Goal: Check status: Check status

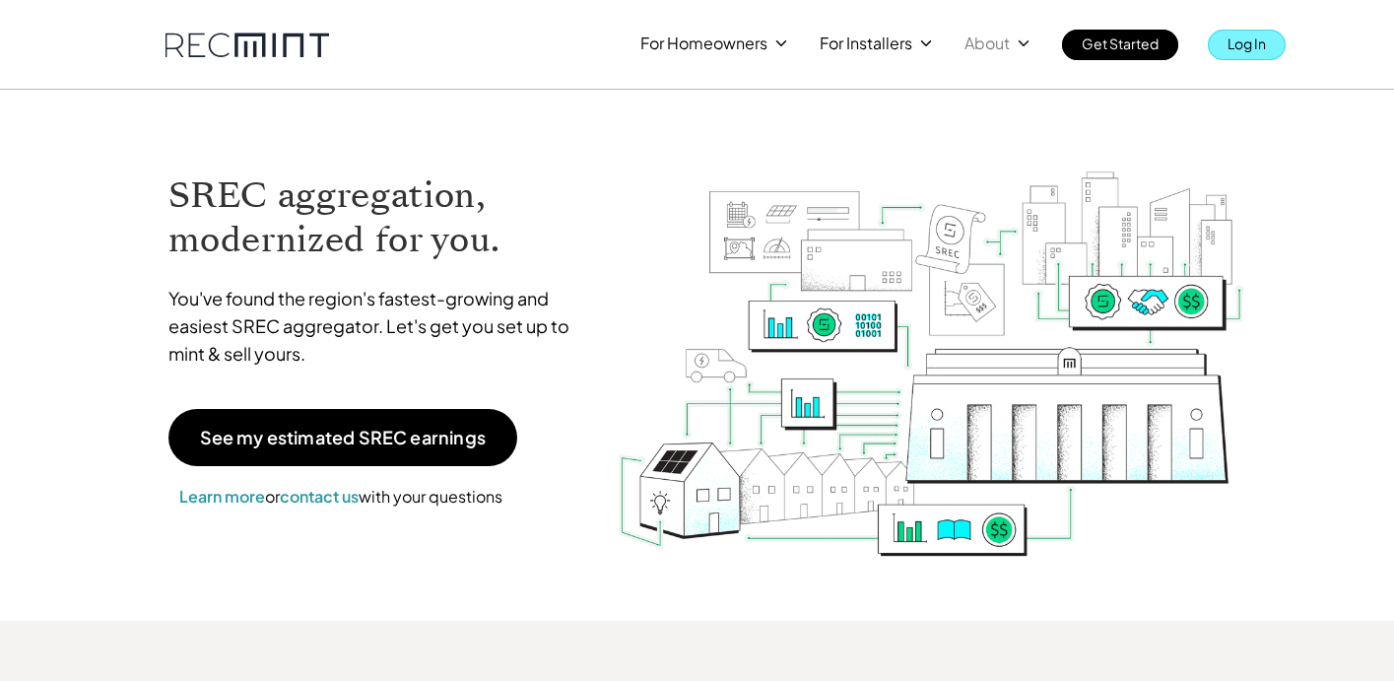
click at [1228, 37] on p "Log In" at bounding box center [1246, 44] width 38 height 28
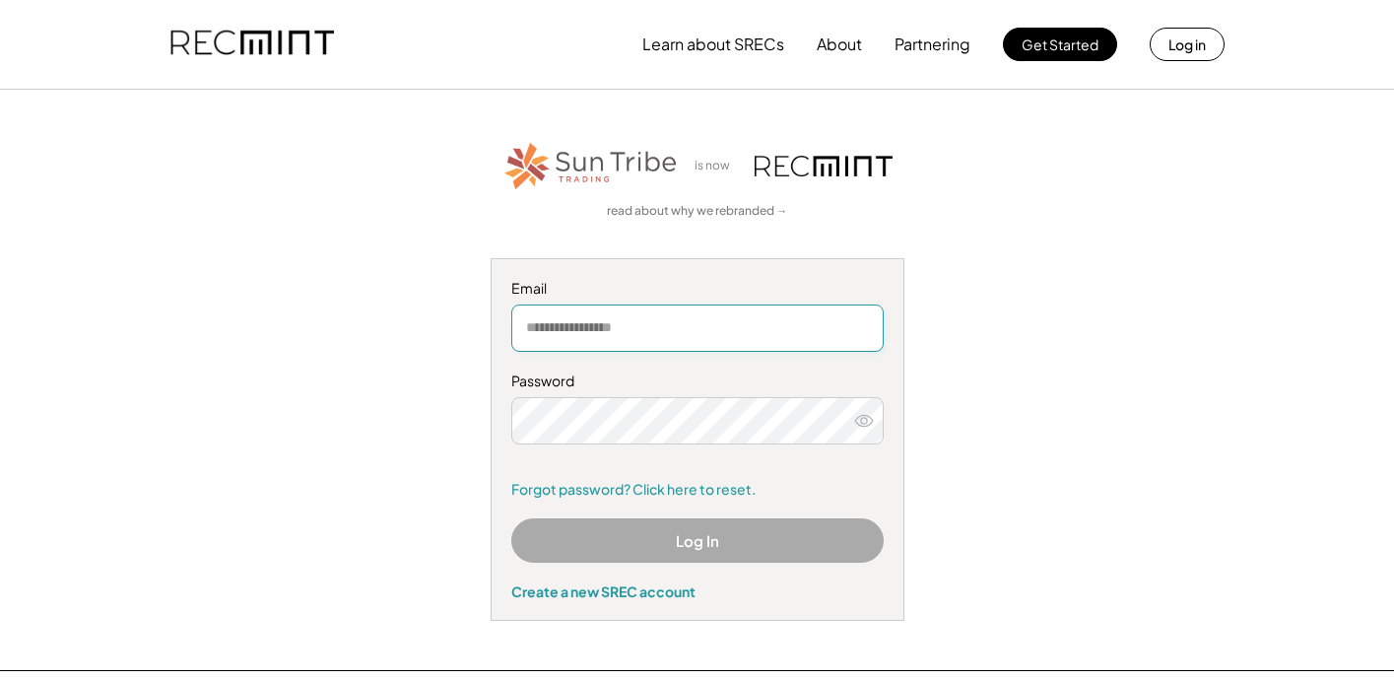
type input "**********"
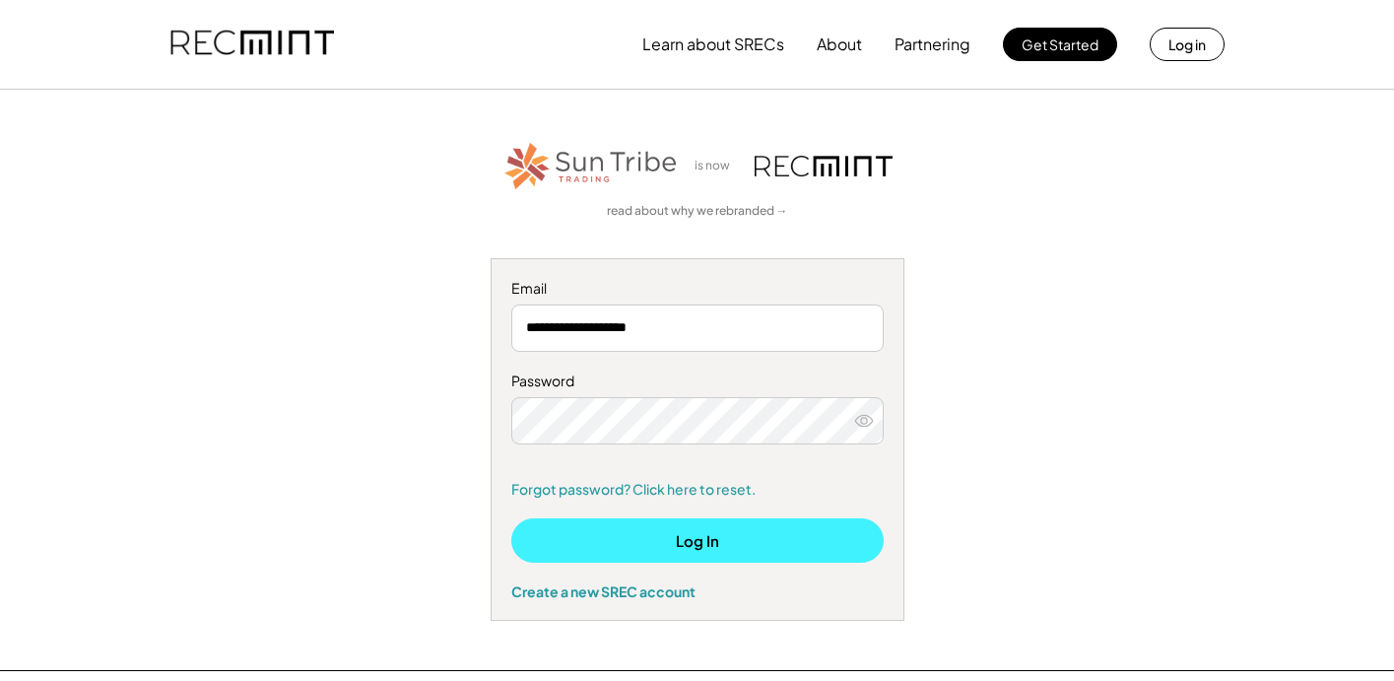
click at [712, 540] on button "Log In" at bounding box center [697, 540] width 372 height 44
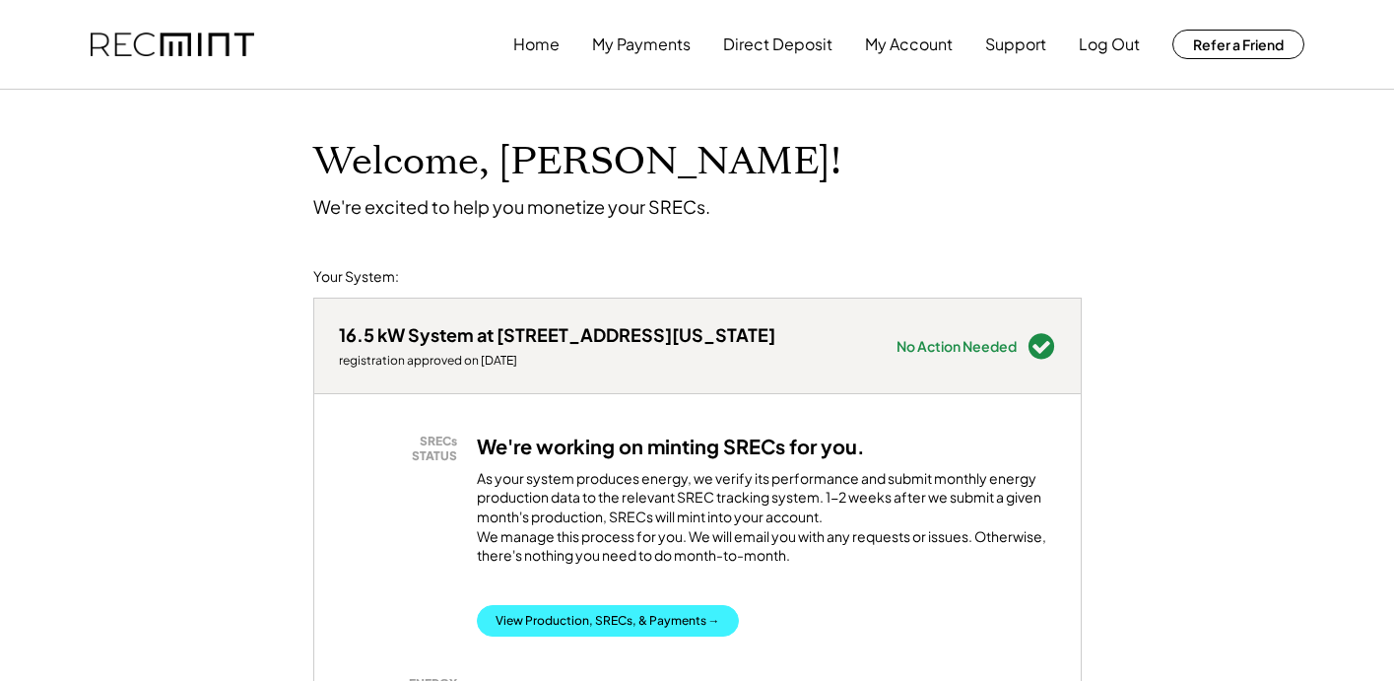
click at [572, 636] on button "View Production, SRECs, & Payments →" at bounding box center [608, 621] width 262 height 32
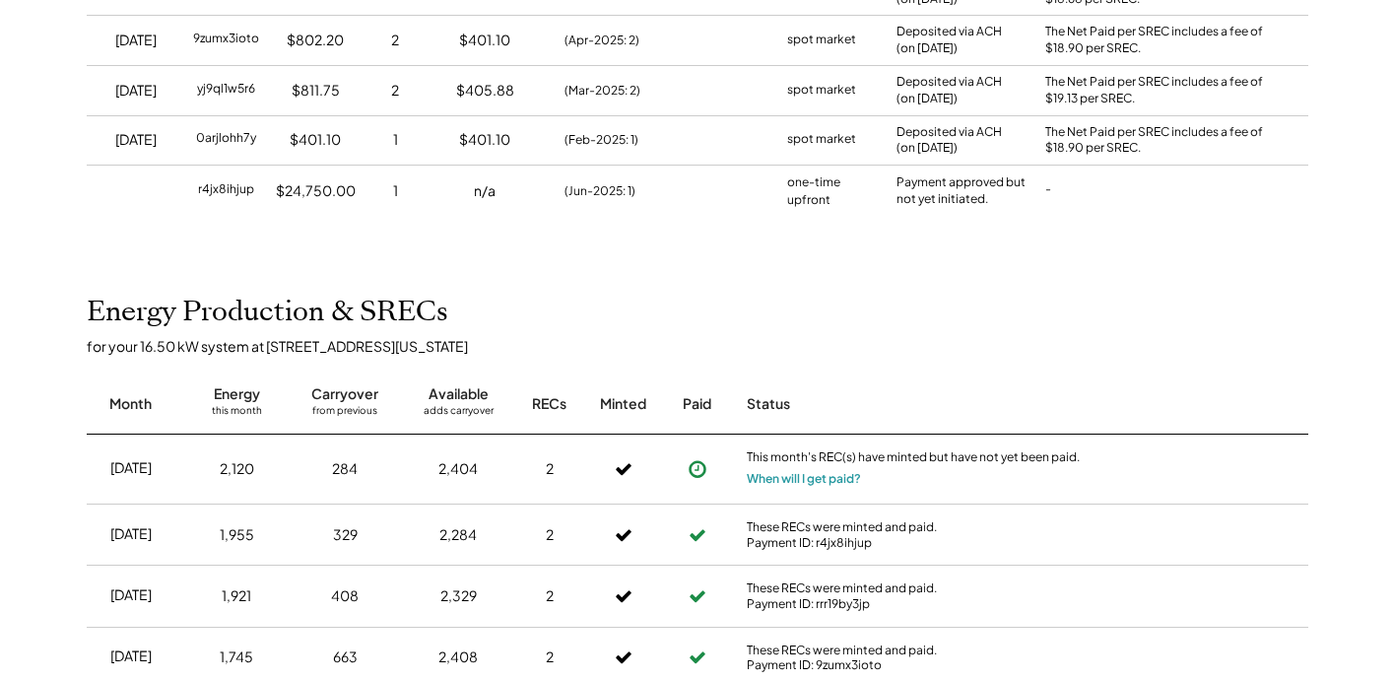
scroll to position [387, 0]
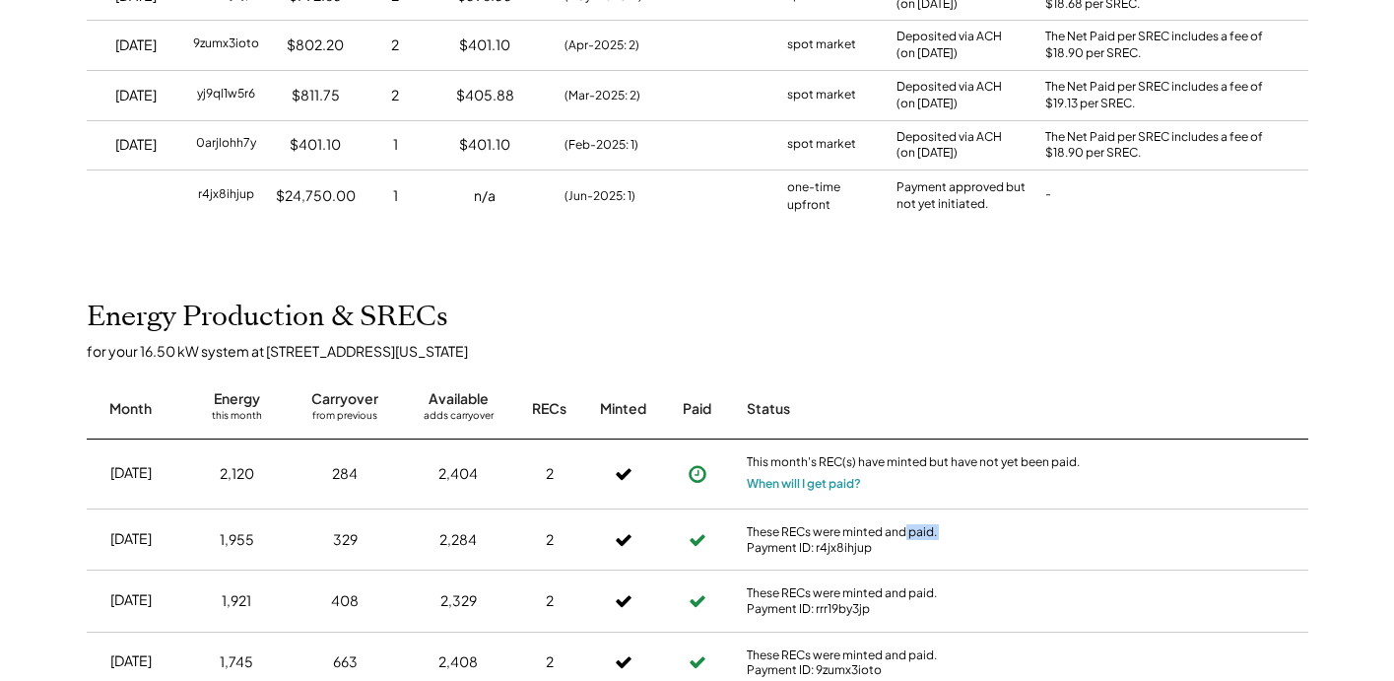
drag, startPoint x: 906, startPoint y: 526, endPoint x: 942, endPoint y: 523, distance: 35.6
click at [942, 524] on div "These RECs were minted and paid. Payment ID: r4jx8ihjup" at bounding box center [914, 539] width 335 height 31
drag, startPoint x: 816, startPoint y: 539, endPoint x: 872, endPoint y: 538, distance: 55.2
click at [872, 538] on div "These RECs were minted and paid. Payment ID: r4jx8ihjup" at bounding box center [914, 539] width 335 height 31
drag, startPoint x: 200, startPoint y: 186, endPoint x: 258, endPoint y: 185, distance: 58.1
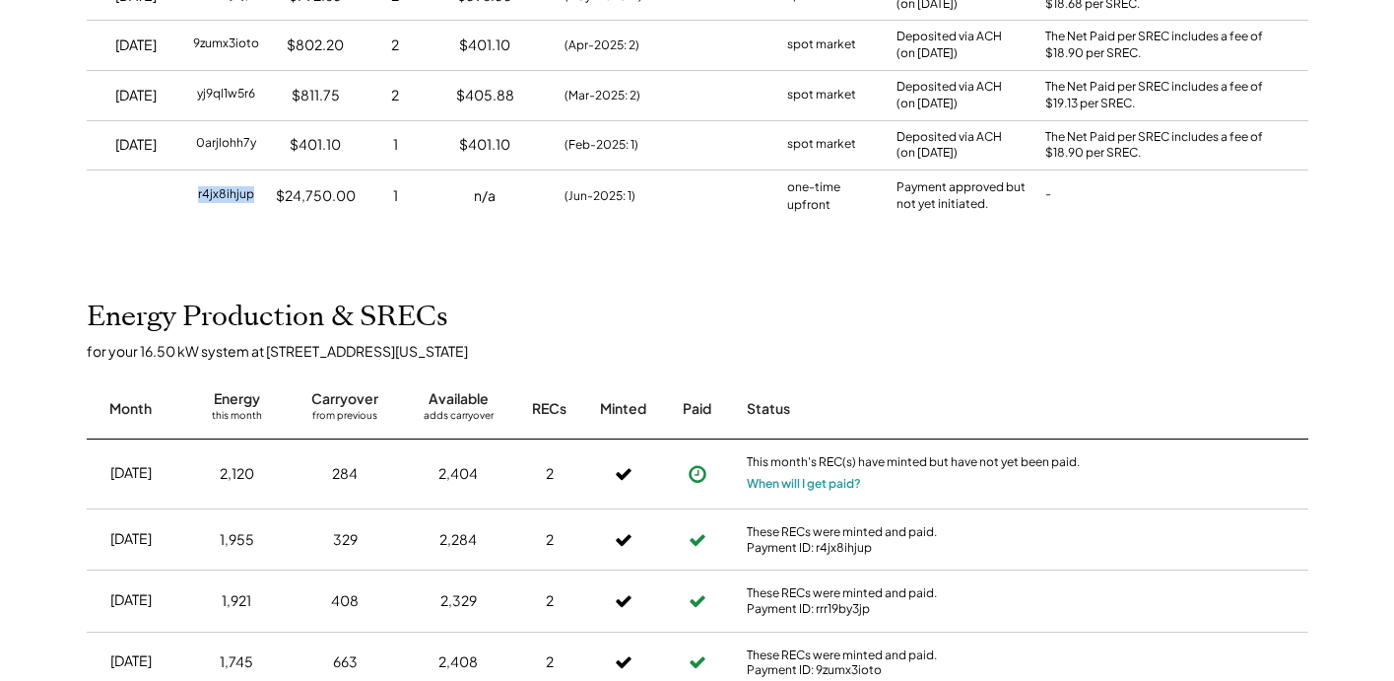
click at [258, 185] on div "r4jx8ihjup" at bounding box center [226, 195] width 80 height 51
drag, startPoint x: 284, startPoint y: 189, endPoint x: 364, endPoint y: 182, distance: 81.1
click at [364, 182] on div "r4jx8ihjup $24,750.00 1 n/a (Jun-2025: 1) one-time upfront Payment approved but…" at bounding box center [697, 195] width 1221 height 52
drag, startPoint x: 896, startPoint y: 179, endPoint x: 1008, endPoint y: 222, distance: 119.1
click at [1008, 222] on div "Home My Payments Direct Deposit My Account Support Log Out Refer a Friend Produ…" at bounding box center [697, 618] width 1394 height 2010
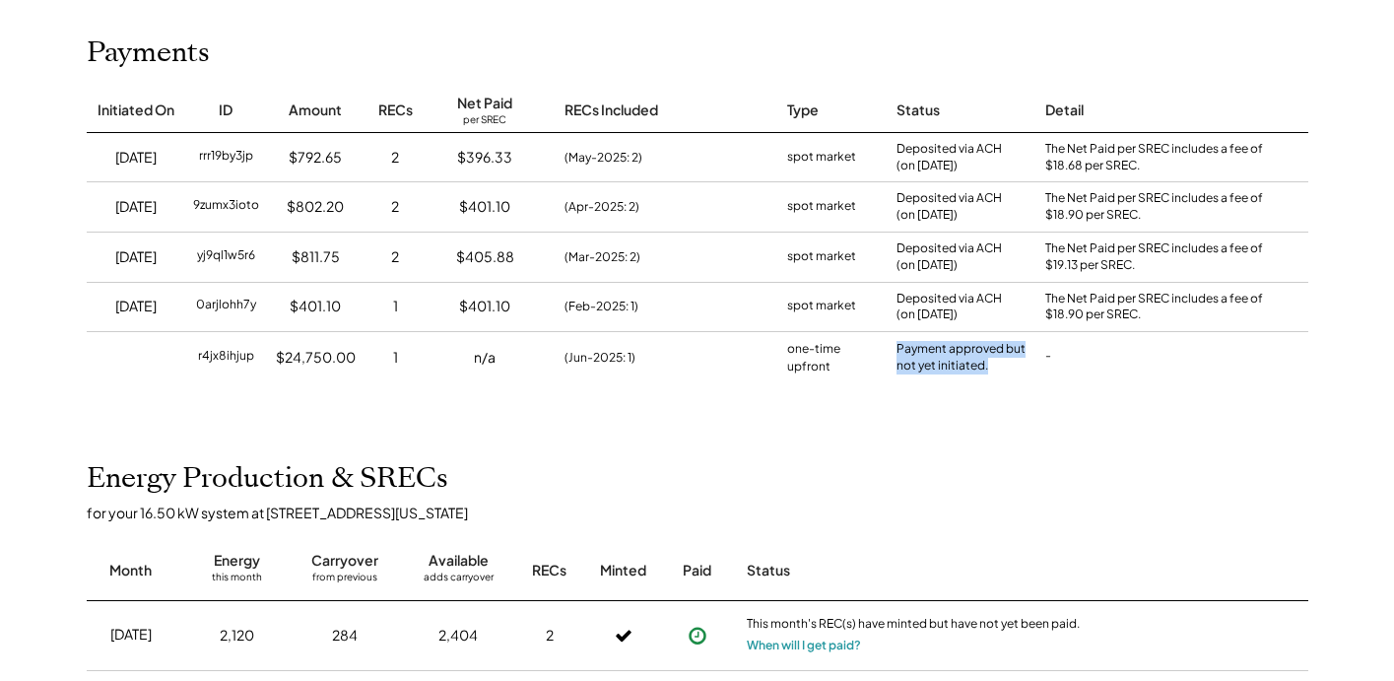
scroll to position [208, 0]
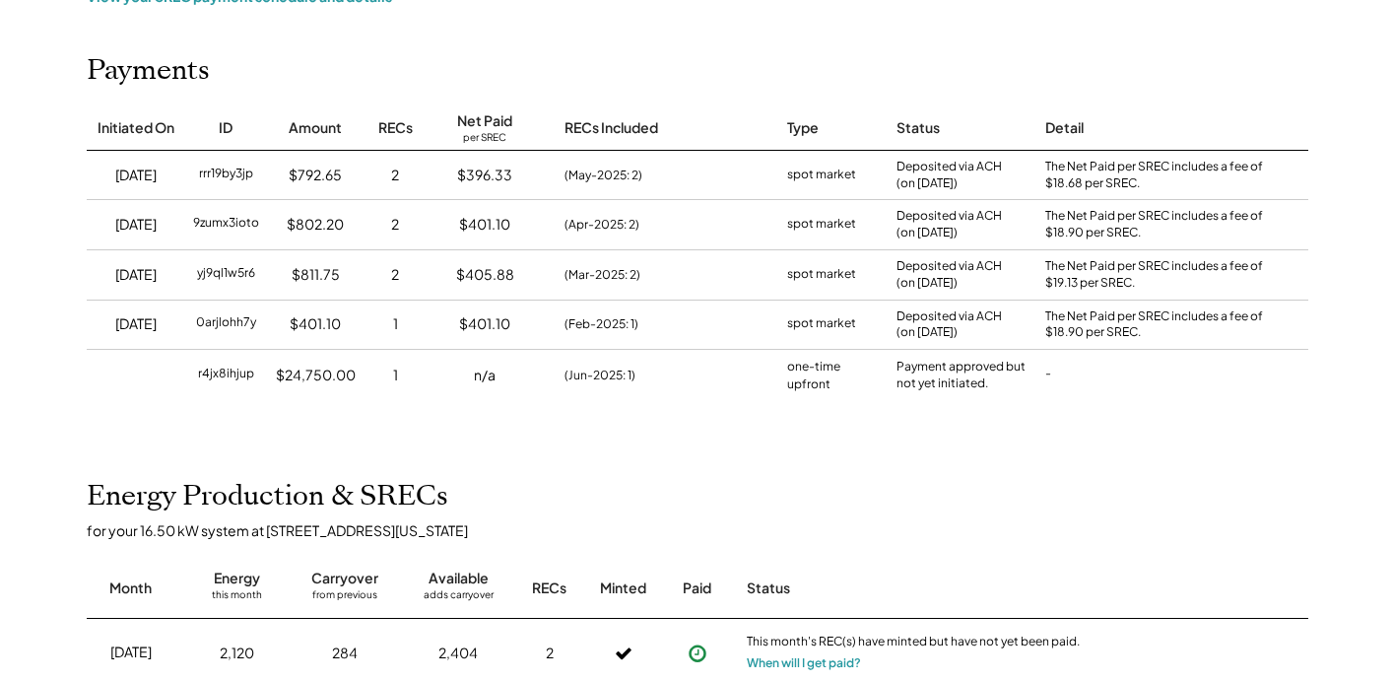
drag, startPoint x: 1375, startPoint y: 232, endPoint x: 1384, endPoint y: 280, distance: 48.1
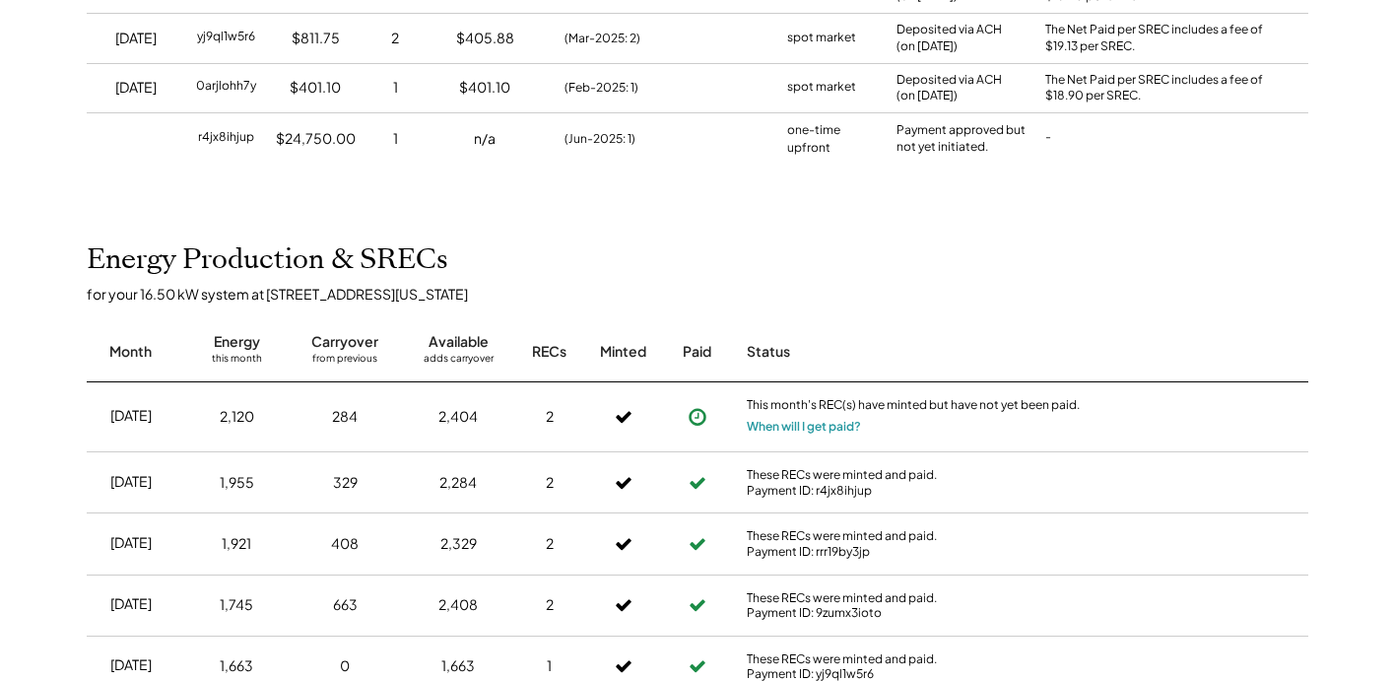
scroll to position [413, 0]
